Goal: Book appointment/travel/reservation

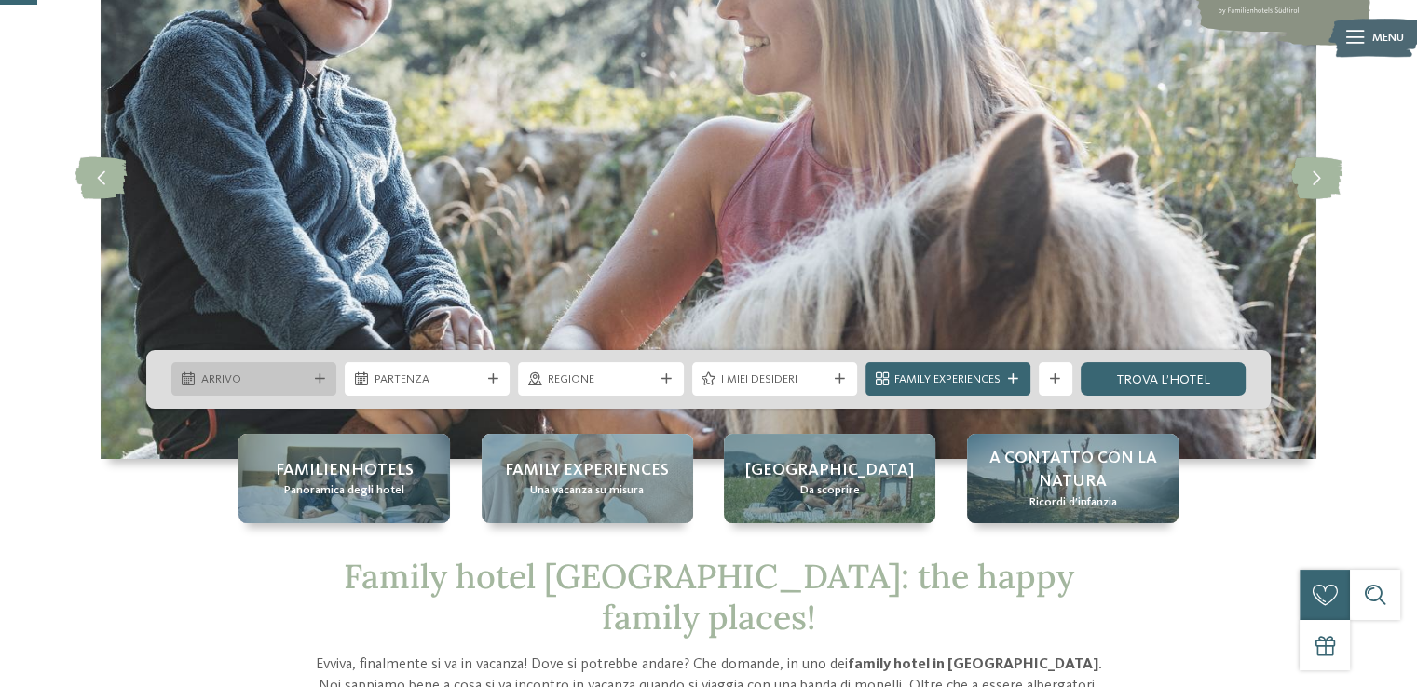
click at [324, 384] on div "Arrivo" at bounding box center [253, 379] width 165 height 34
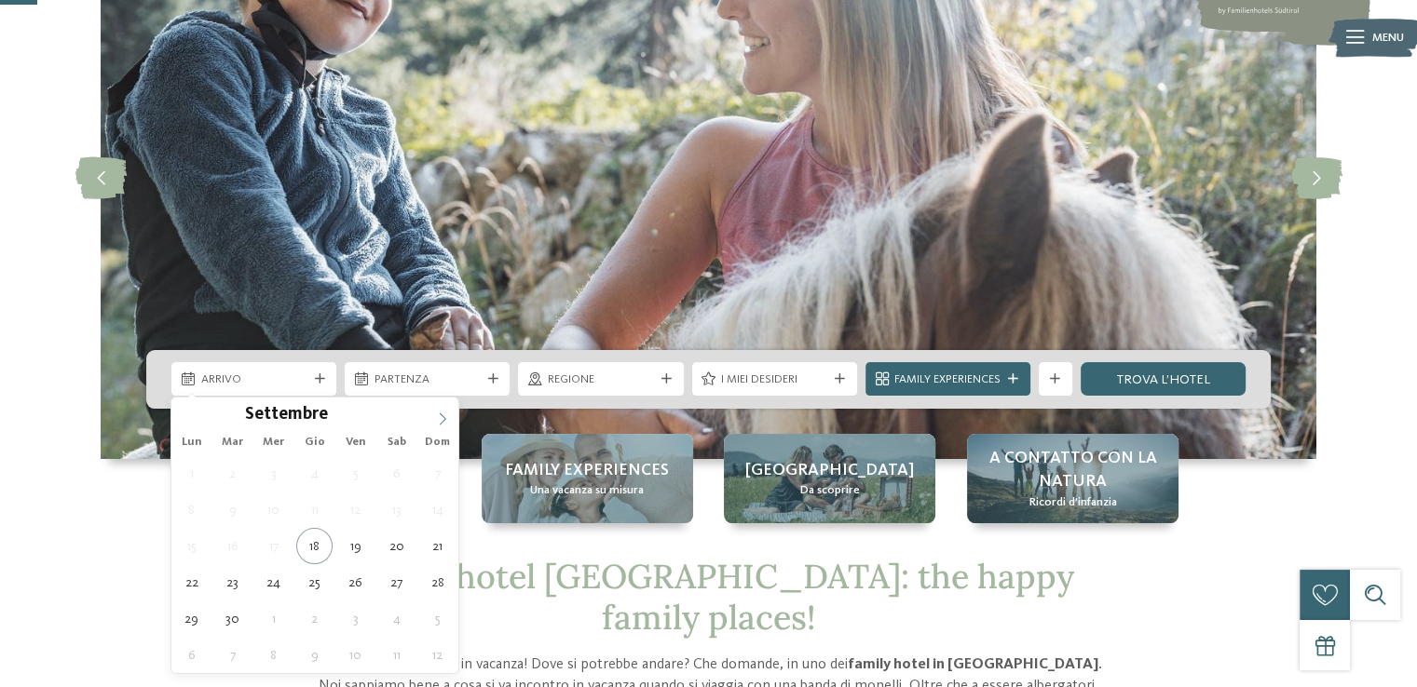
click at [448, 425] on span at bounding box center [443, 414] width 32 height 32
click at [446, 425] on span at bounding box center [443, 414] width 32 height 32
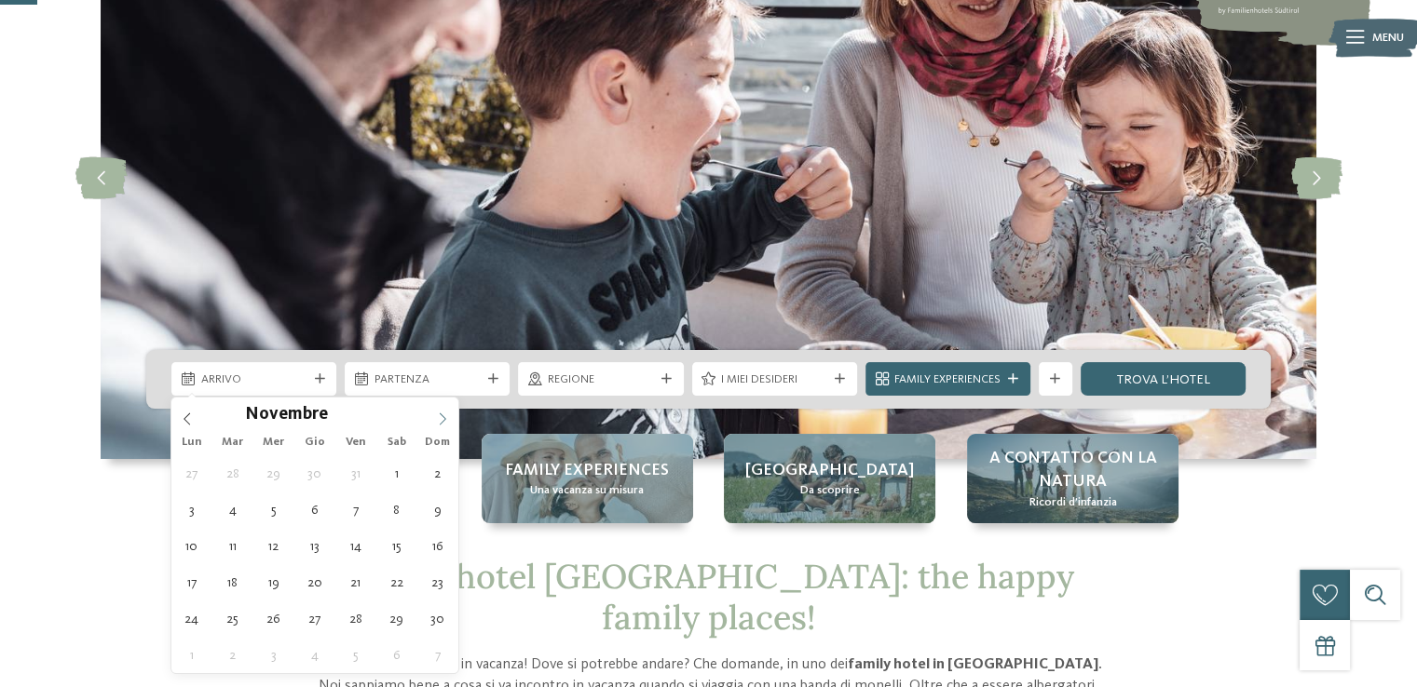
click at [446, 425] on span at bounding box center [443, 414] width 32 height 32
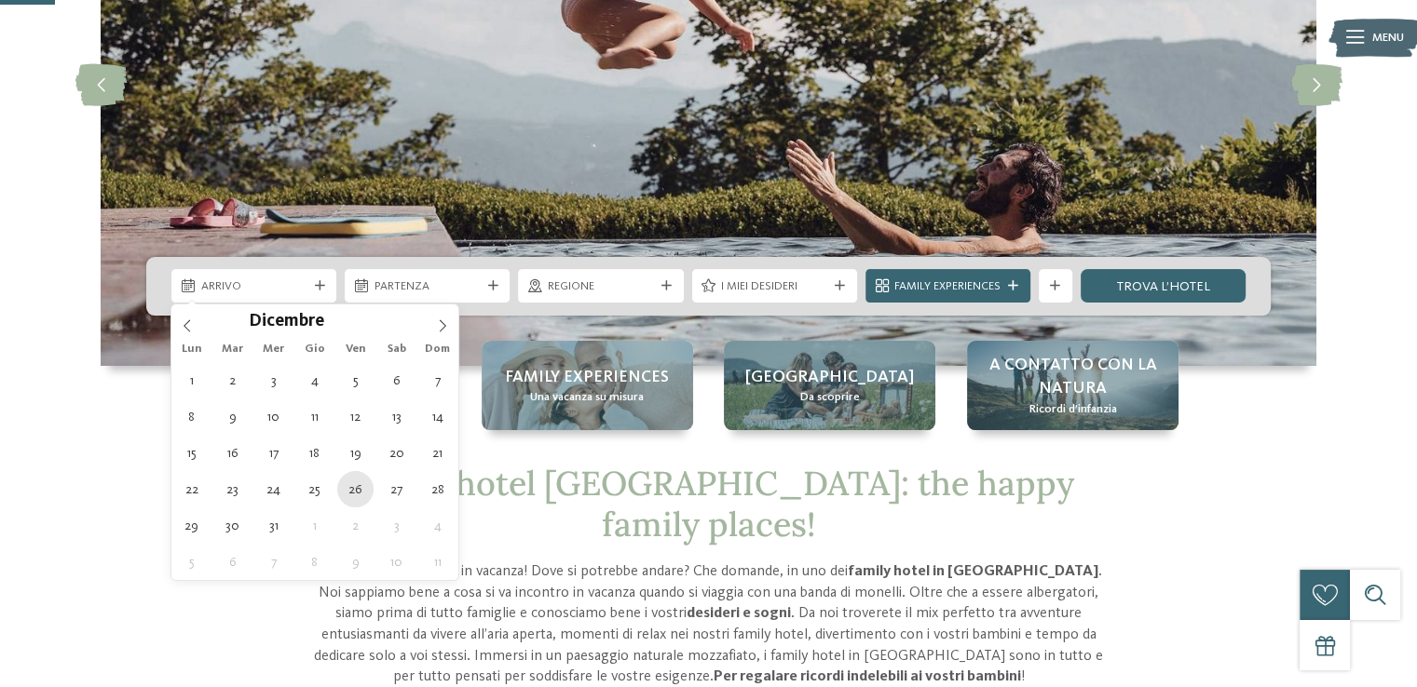
type div "[DATE]"
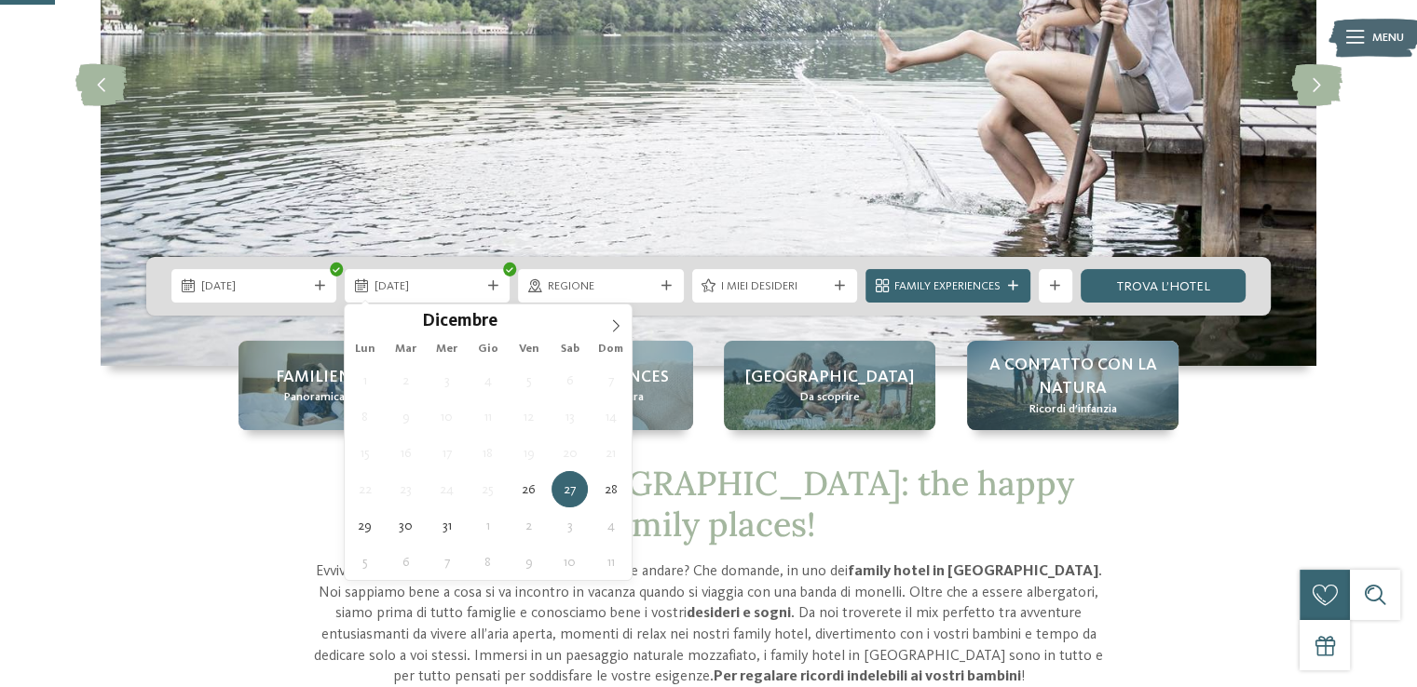
type div "[DATE]"
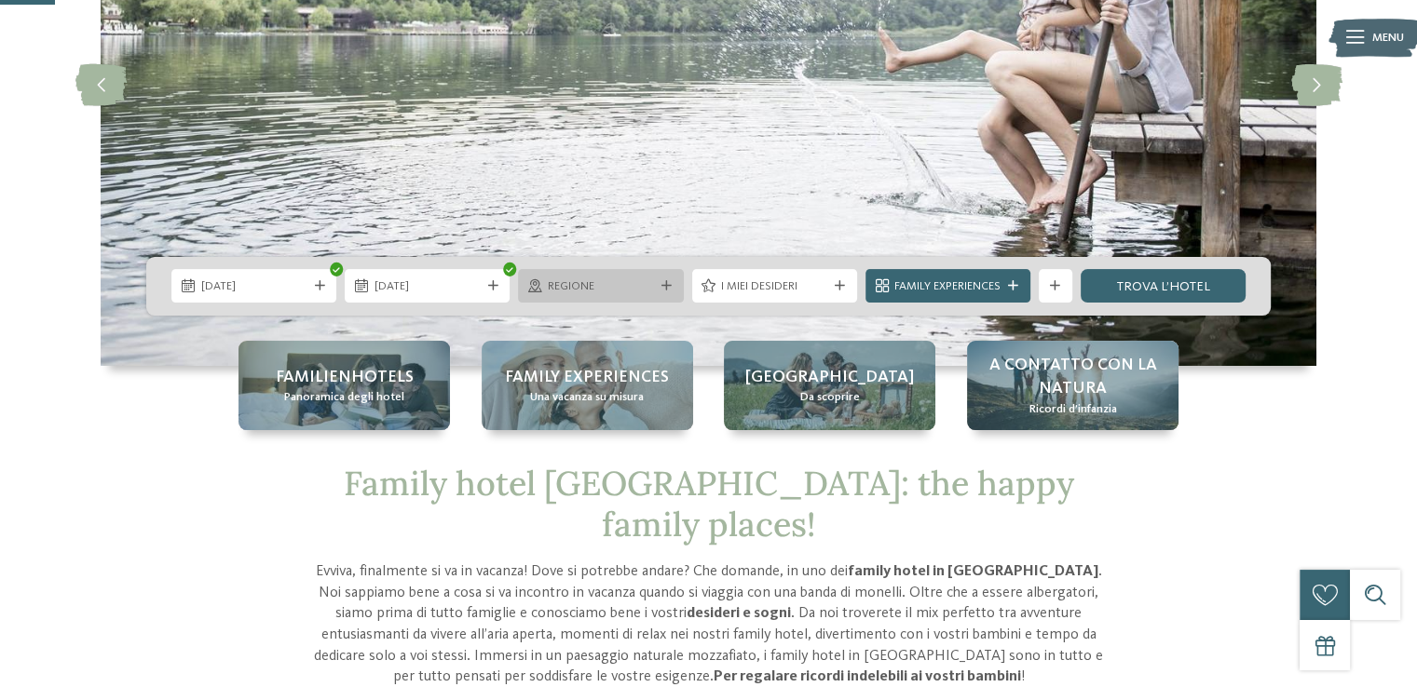
click at [664, 287] on icon at bounding box center [666, 286] width 10 height 10
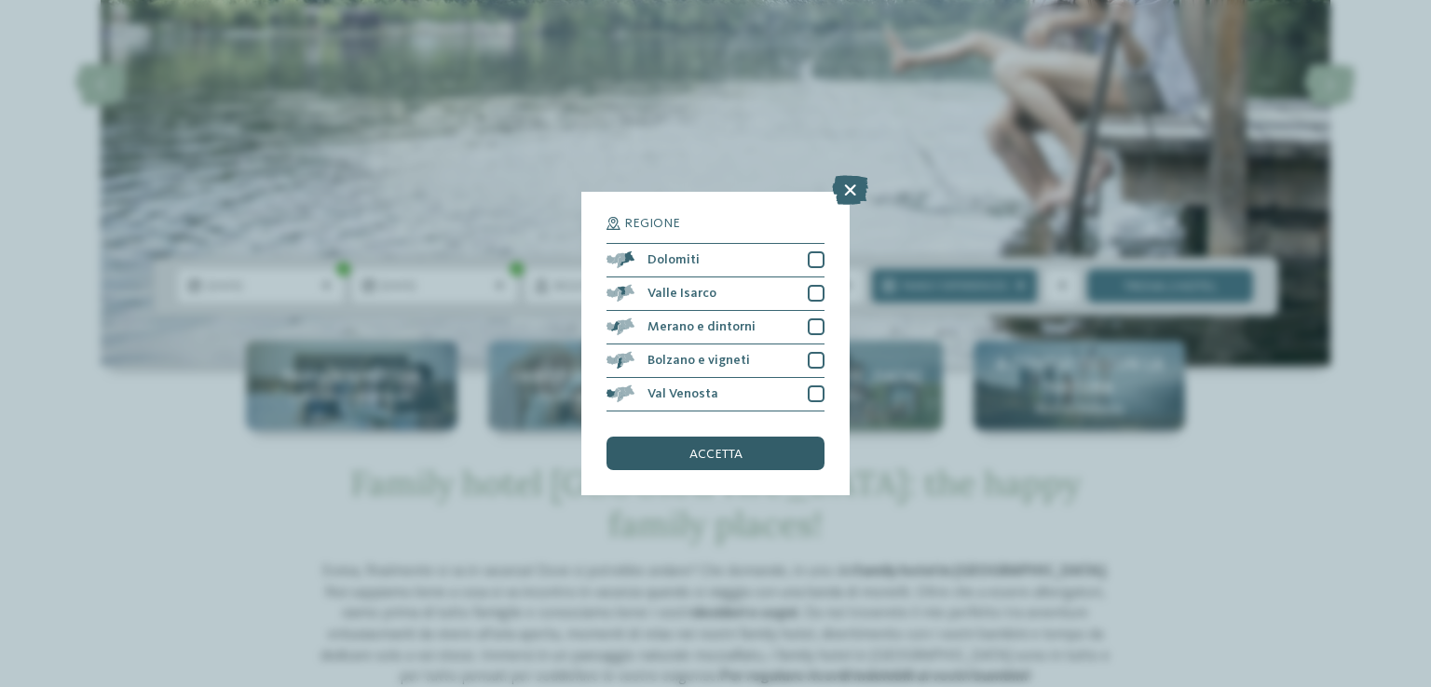
click at [723, 447] on div "accetta" at bounding box center [715, 454] width 218 height 34
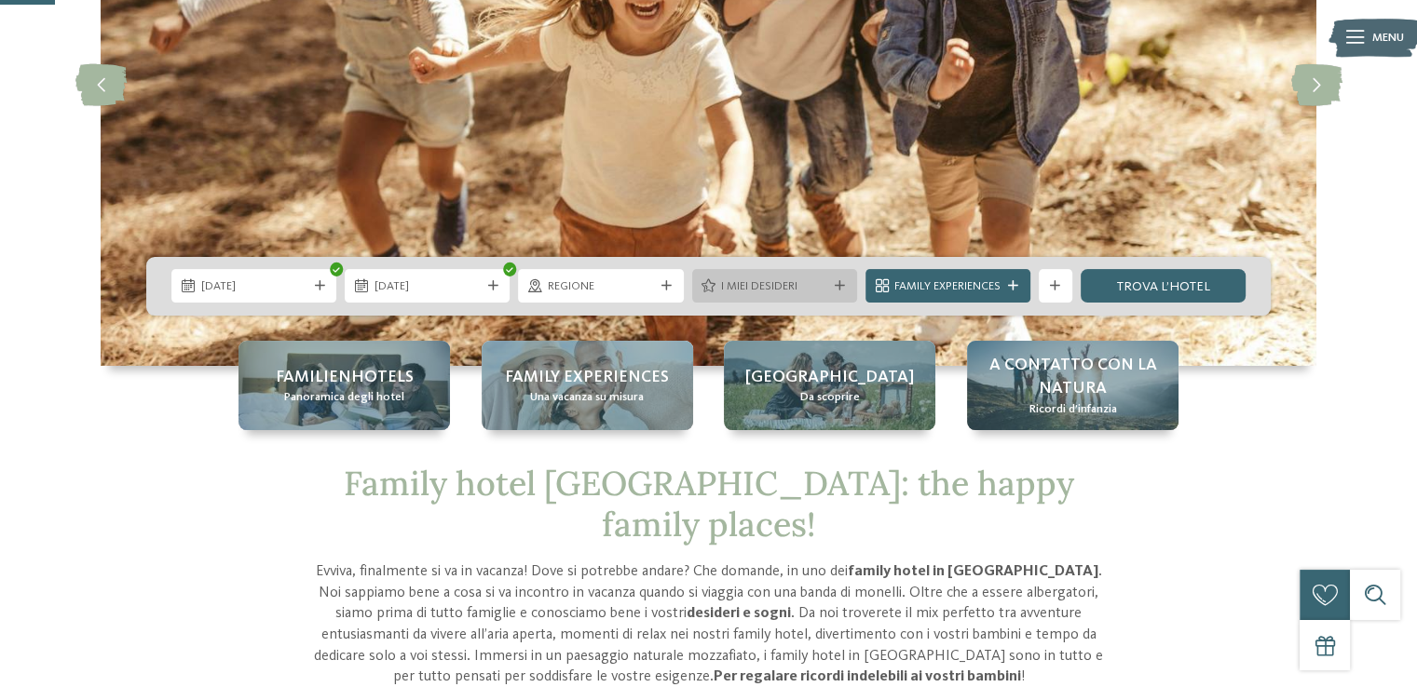
click at [832, 283] on div at bounding box center [840, 286] width 17 height 10
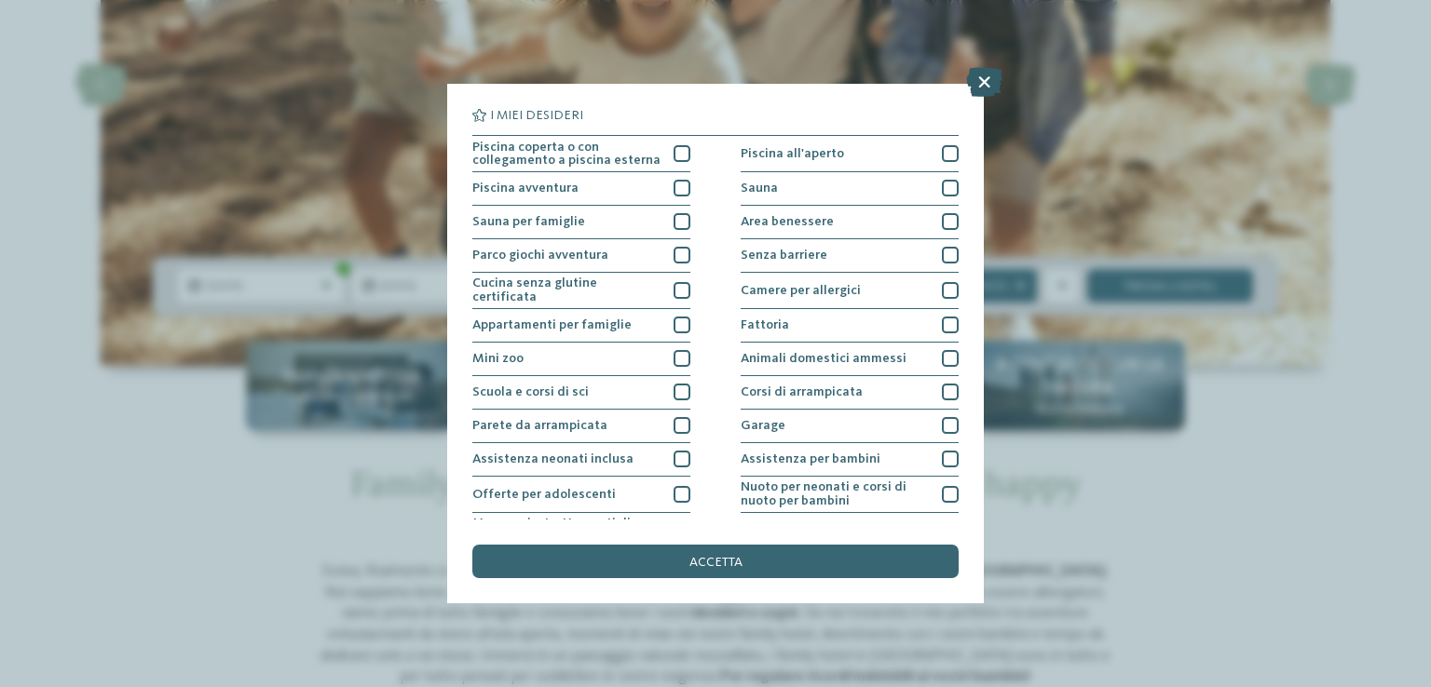
click at [986, 75] on icon at bounding box center [984, 82] width 36 height 30
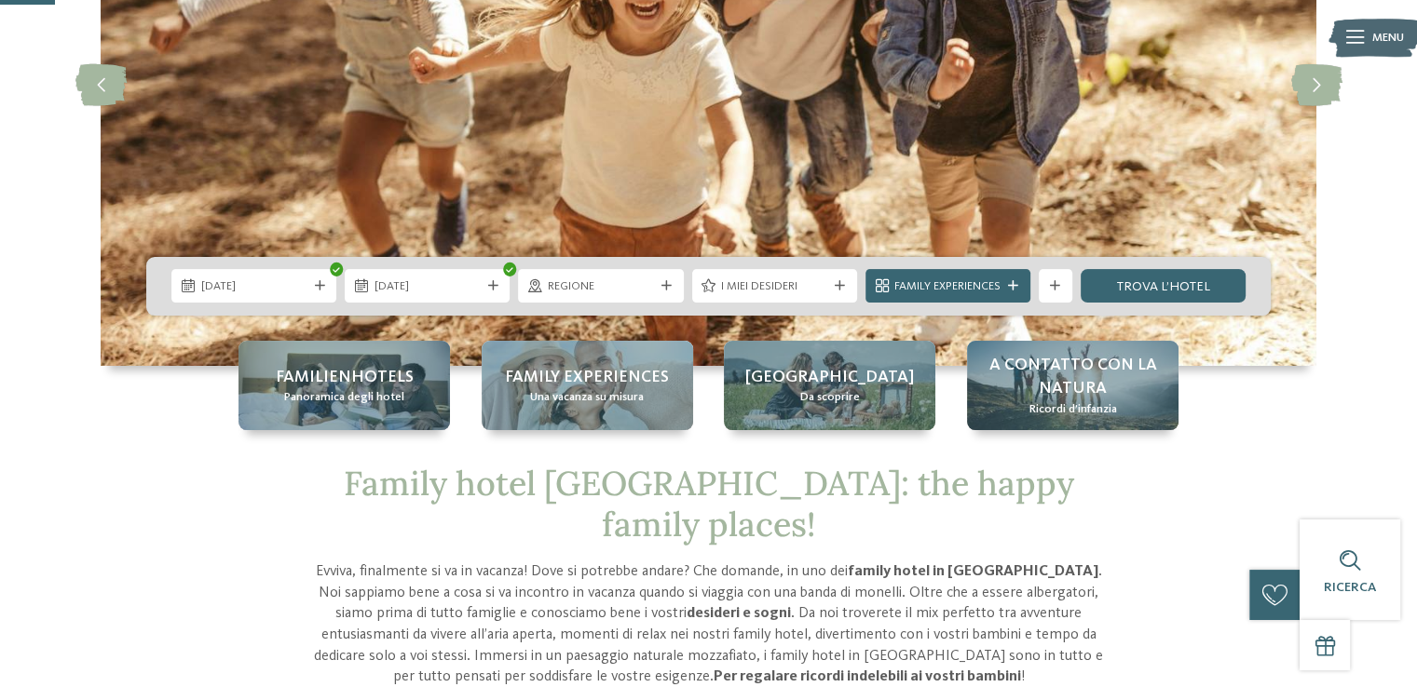
scroll to position [373, 0]
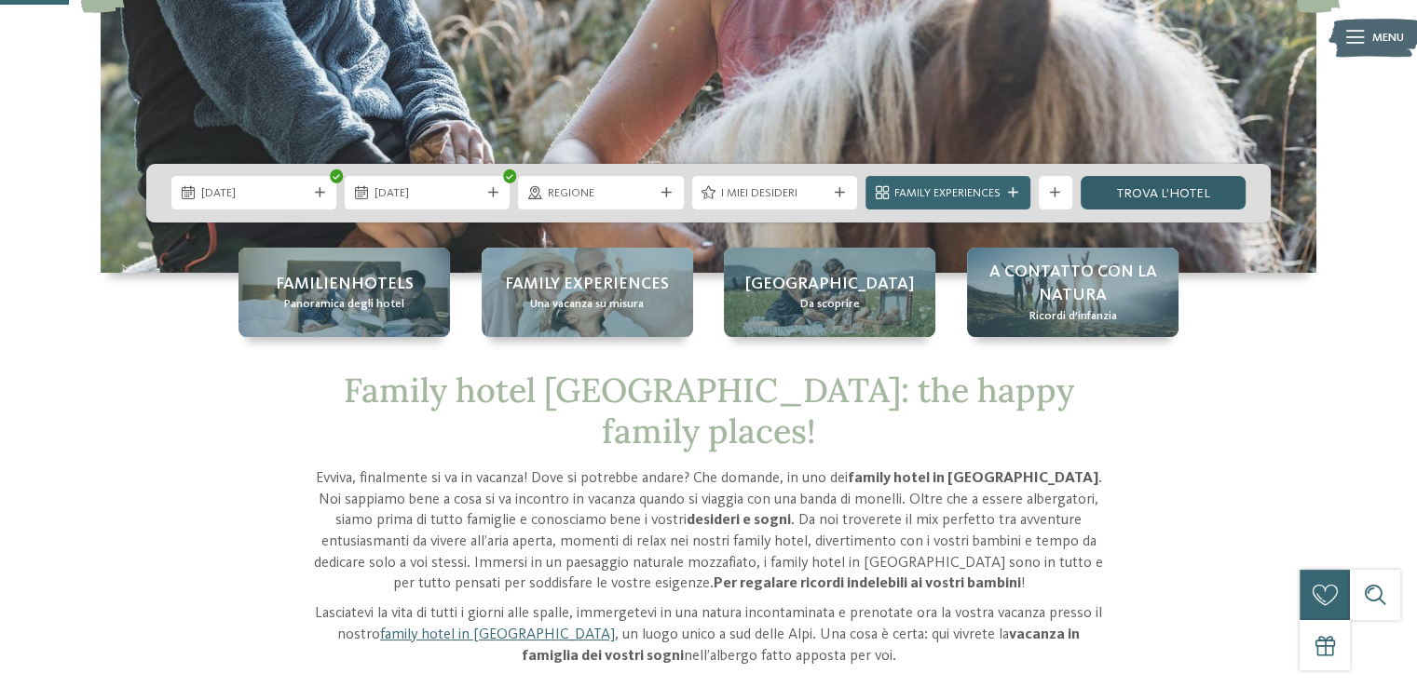
click at [1164, 187] on link "trova l’hotel" at bounding box center [1163, 193] width 165 height 34
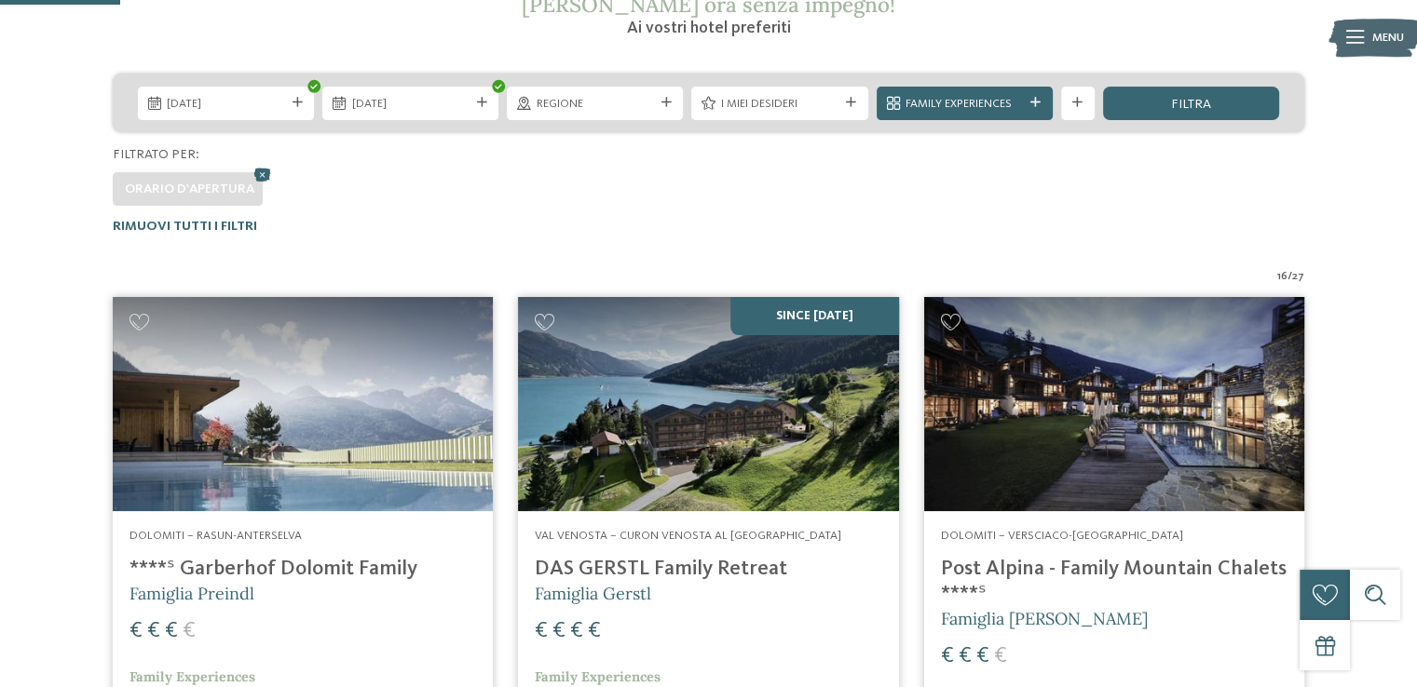
scroll to position [917, 0]
